Goal: Transaction & Acquisition: Purchase product/service

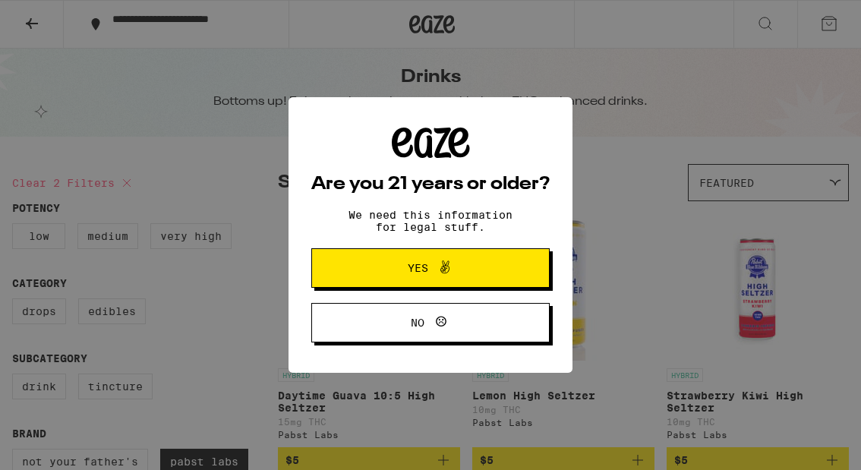
click at [421, 262] on span "Yes" at bounding box center [430, 268] width 115 height 20
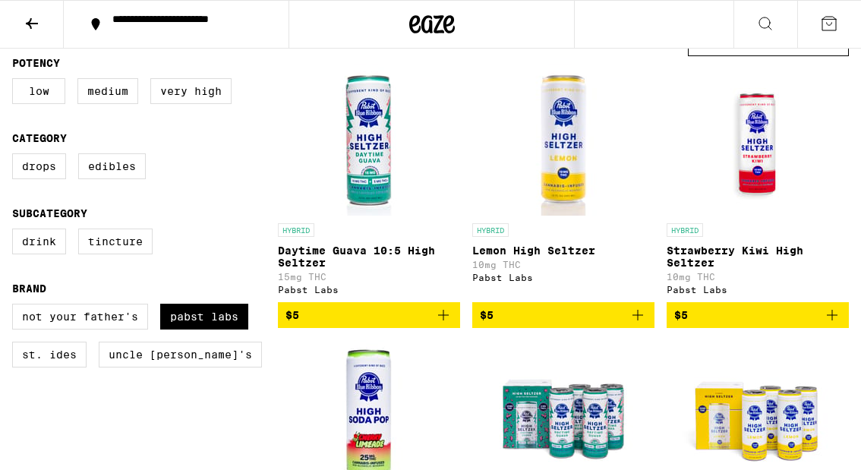
scroll to position [155, 0]
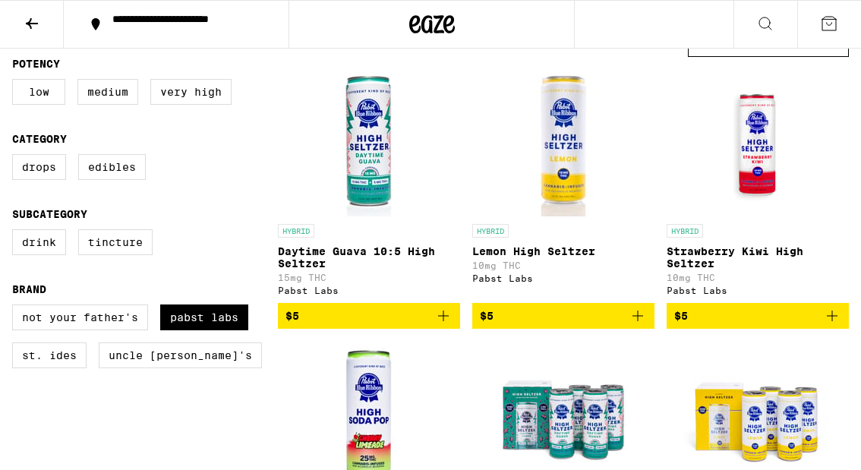
click at [331, 253] on p "Daytime Guava 10:5 High Seltzer" at bounding box center [369, 257] width 182 height 24
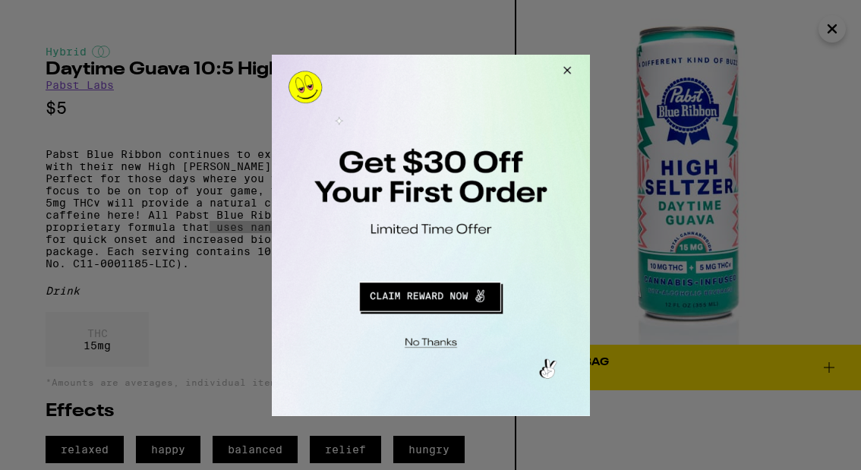
click at [445, 298] on button "Redirect to URL" at bounding box center [429, 294] width 264 height 36
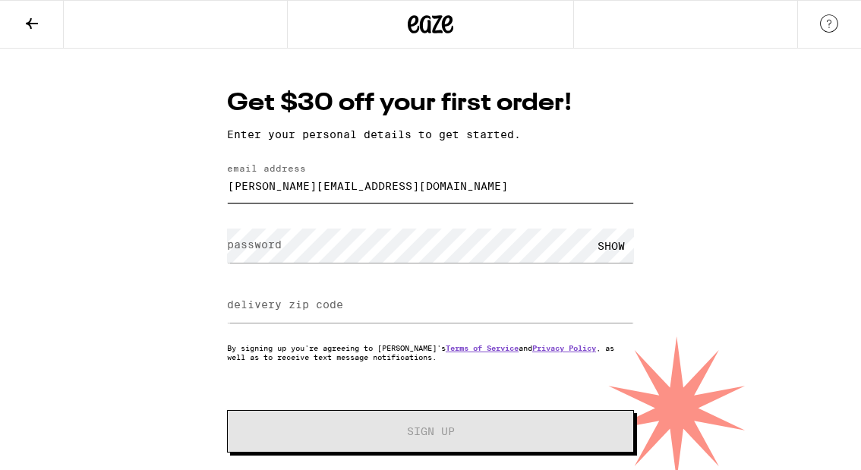
type input "[PERSON_NAME][EMAIL_ADDRESS][DOMAIN_NAME]"
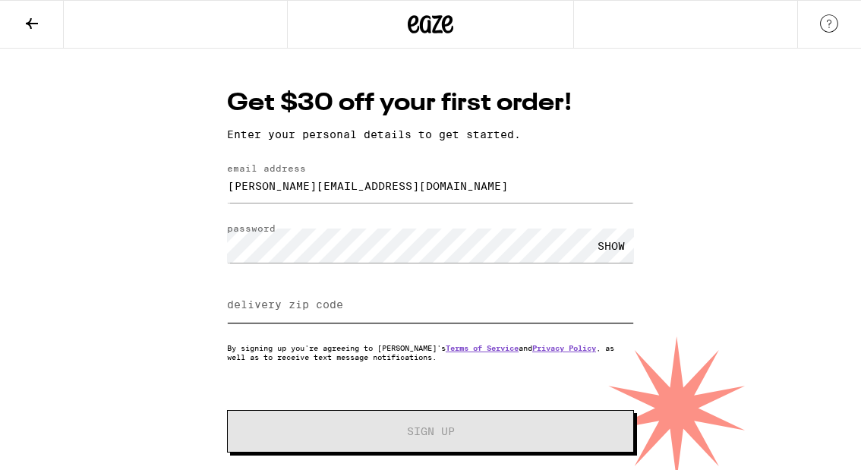
click at [291, 298] on input "delivery zip code" at bounding box center [430, 305] width 407 height 34
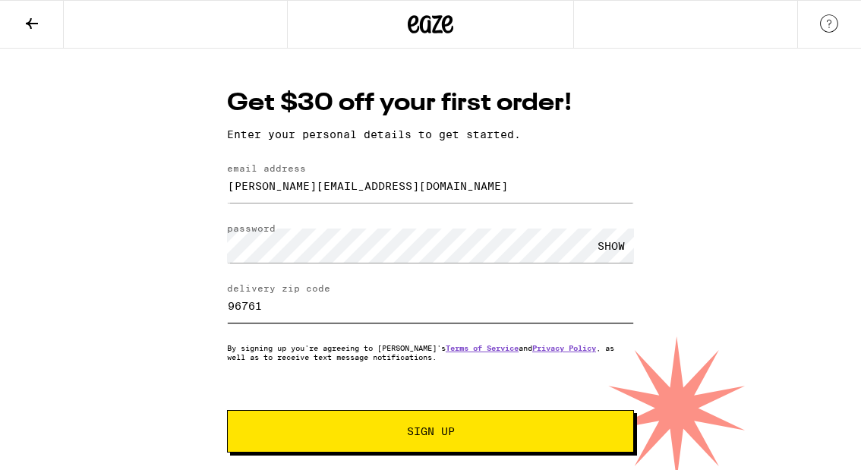
type input "96761"
click at [413, 431] on span "Sign Up" at bounding box center [431, 431] width 48 height 11
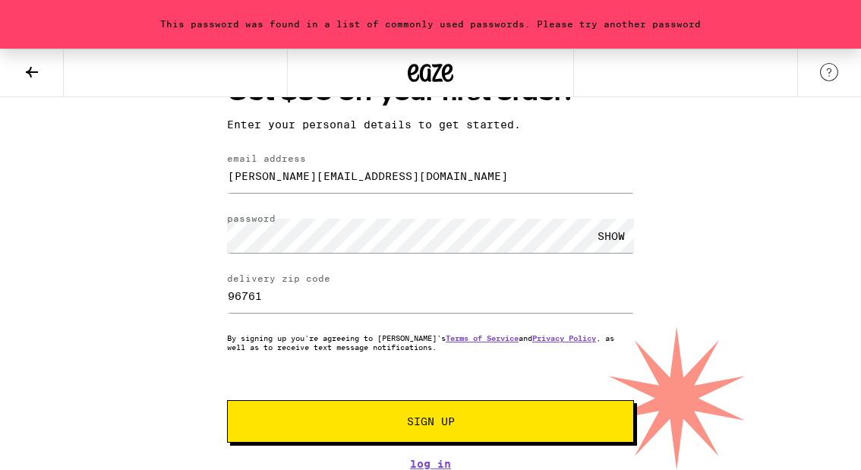
scroll to position [63, 0]
click at [418, 416] on span "Sign Up" at bounding box center [431, 421] width 48 height 11
click at [427, 459] on link "Log In" at bounding box center [430, 464] width 407 height 12
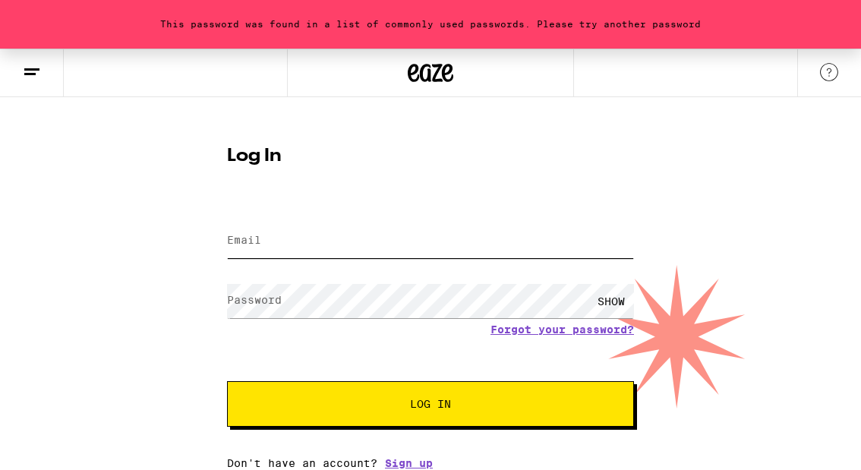
type input "steve@steveblackington.com"
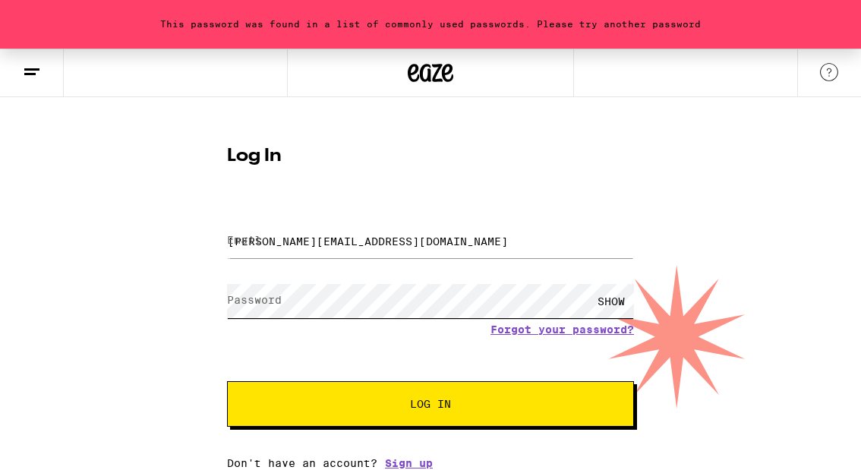
click at [430, 405] on button "Log In" at bounding box center [430, 404] width 407 height 46
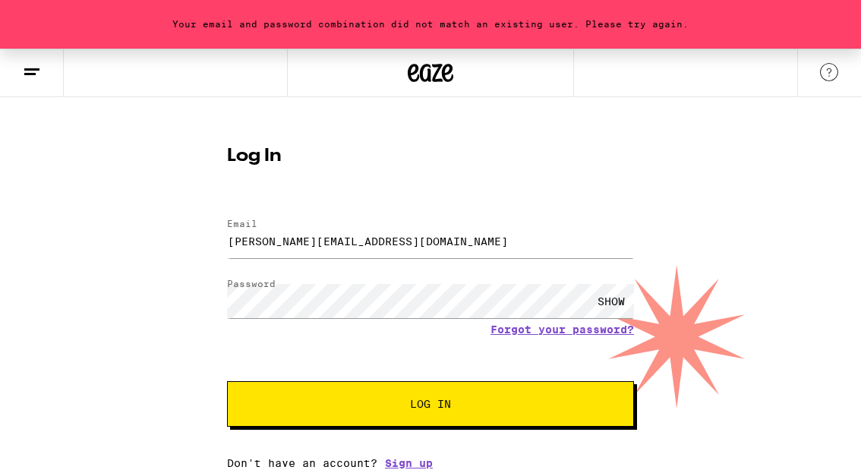
click at [418, 408] on span "Log In" at bounding box center [430, 403] width 41 height 11
click at [603, 291] on div "SHOW" at bounding box center [611, 301] width 46 height 34
click at [442, 401] on span "Log In" at bounding box center [430, 403] width 41 height 11
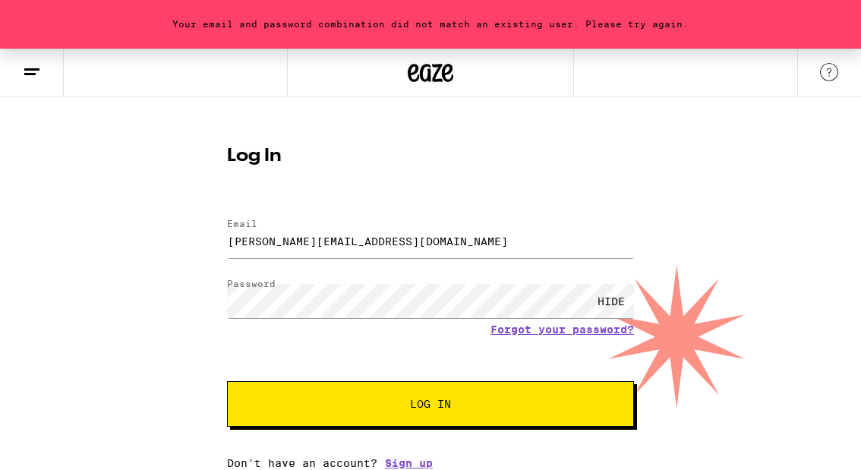
click at [421, 405] on span "Log In" at bounding box center [430, 403] width 41 height 11
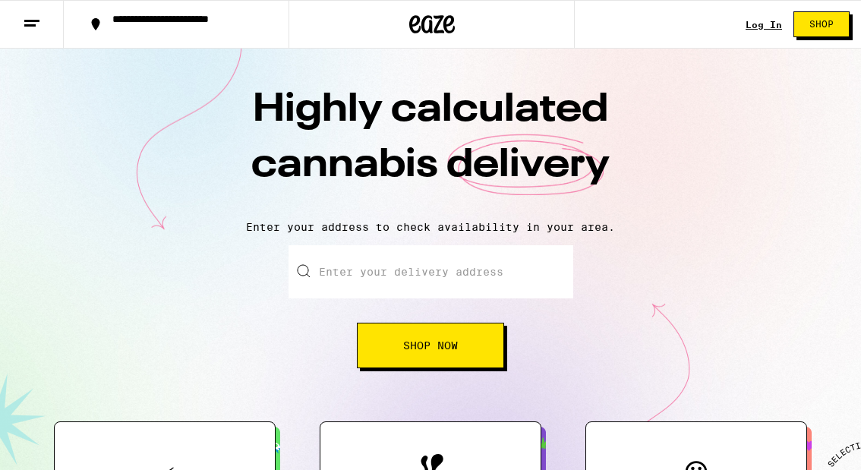
click at [460, 345] on button "Shop Now" at bounding box center [430, 346] width 147 height 46
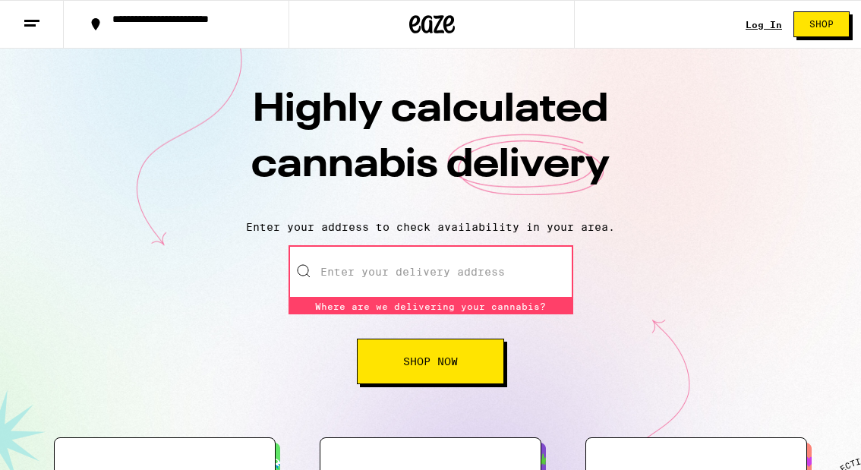
click at [403, 357] on span "Shop Now" at bounding box center [430, 361] width 55 height 11
